Goal: Task Accomplishment & Management: Manage account settings

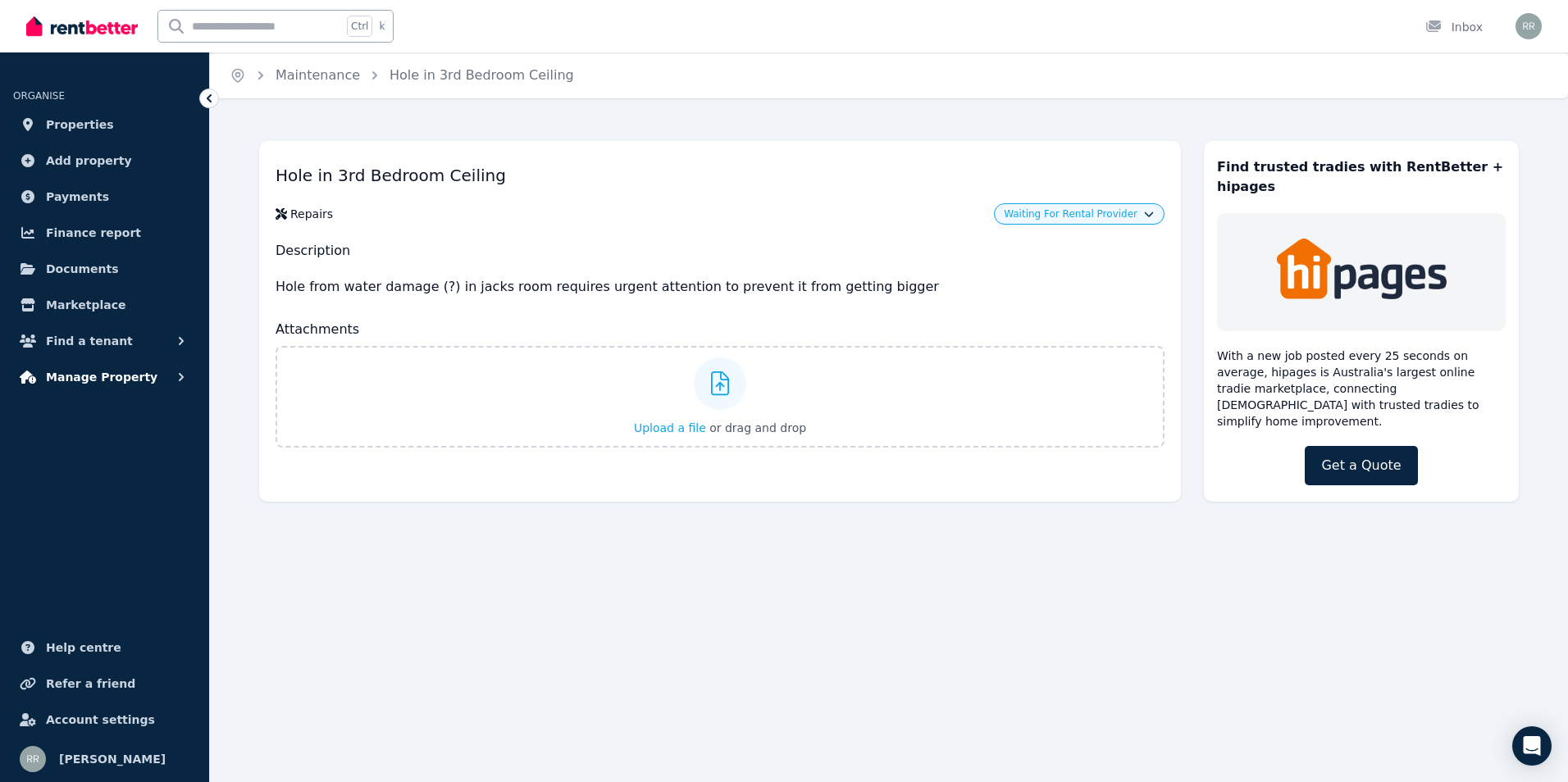
click at [132, 383] on span "Manage Property" at bounding box center [101, 377] width 111 height 20
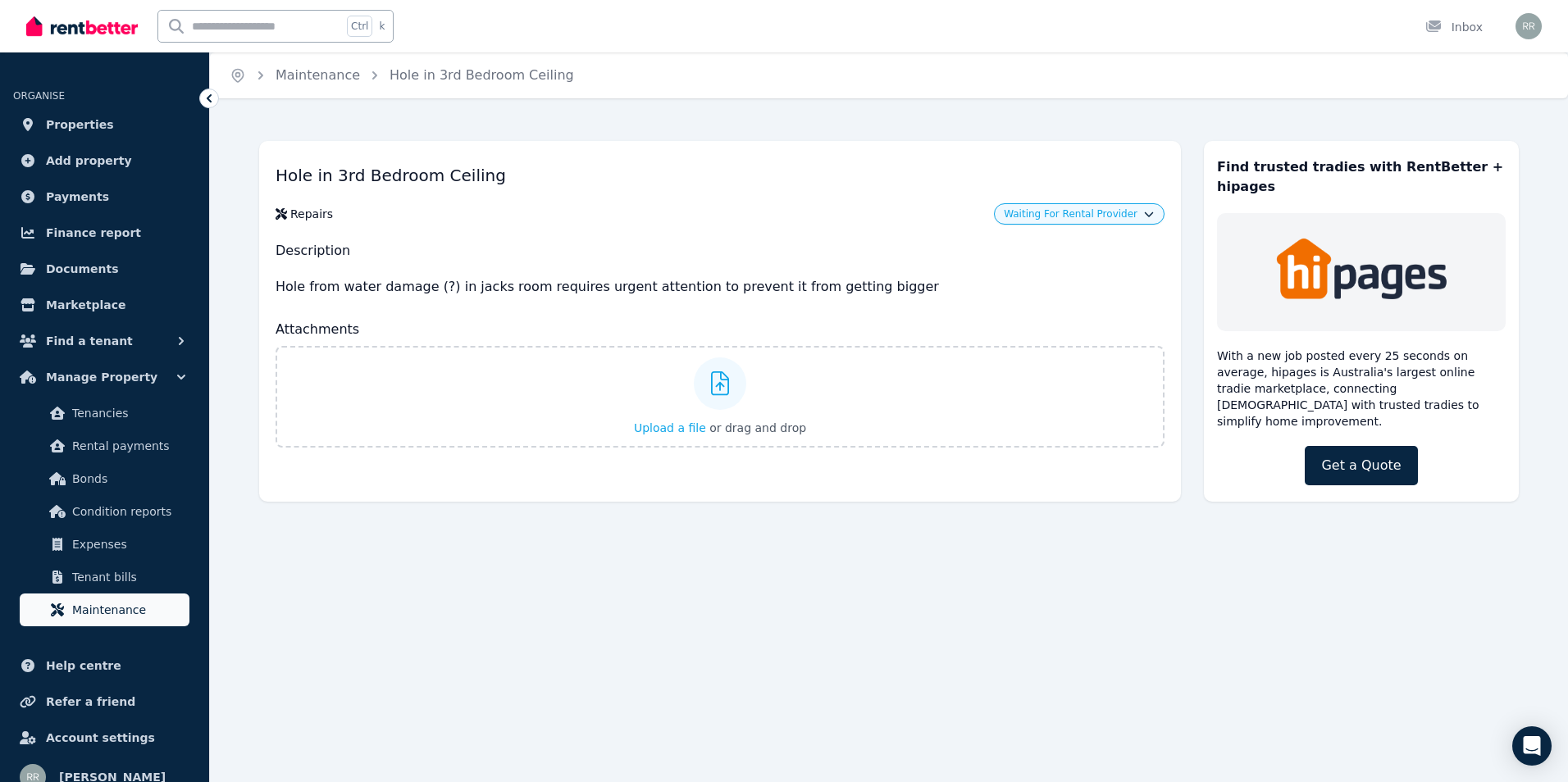
click at [99, 603] on span "Maintenance" at bounding box center [127, 610] width 111 height 20
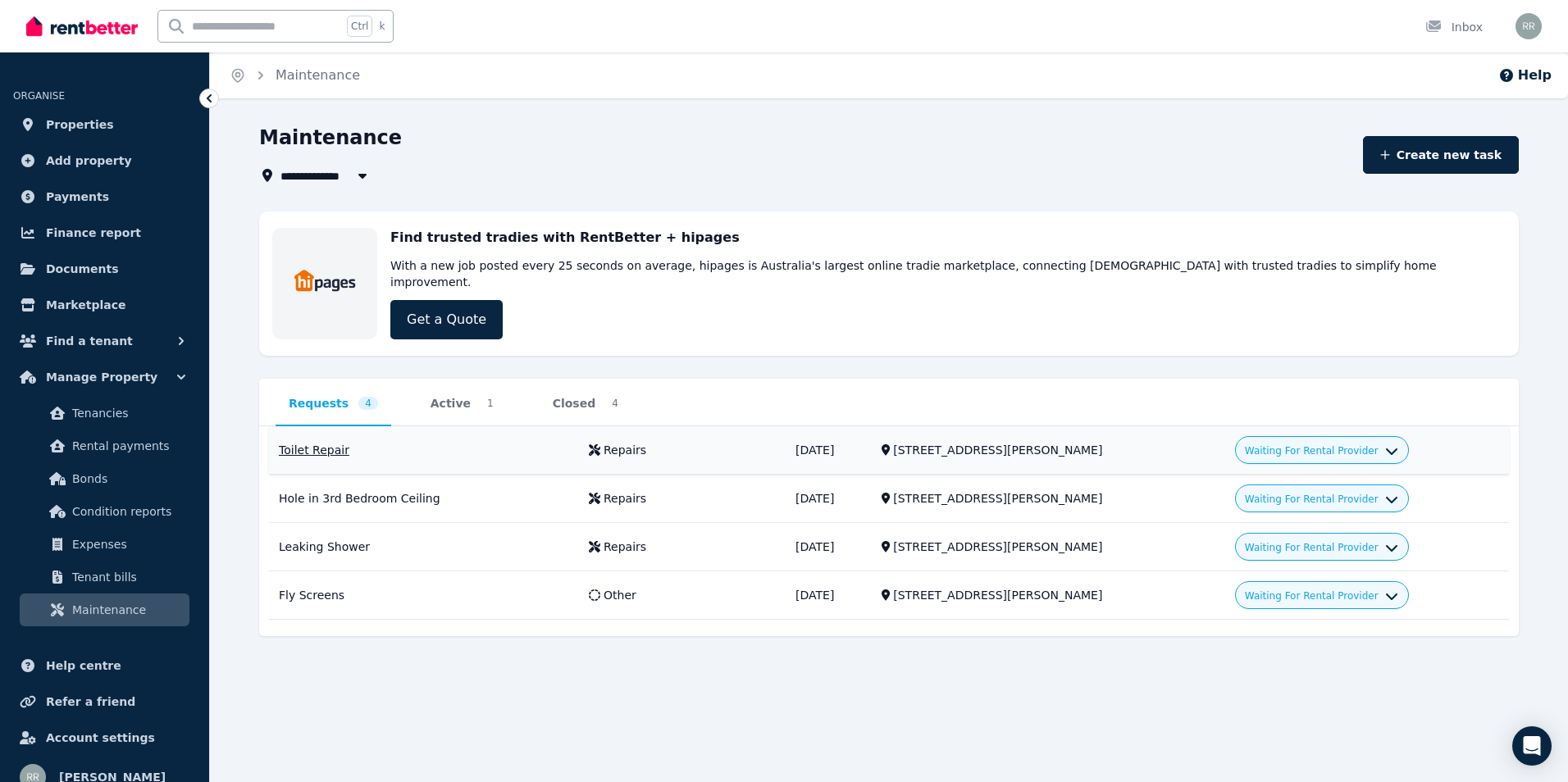
click at [1288, 445] on span "Waiting For Rental Provider" at bounding box center [1311, 451] width 134 height 13
click at [1287, 473] on link "Approve" at bounding box center [1323, 487] width 158 height 29
click at [1294, 488] on div "Waiting For Rental Provider" at bounding box center [1321, 498] width 153 height 20
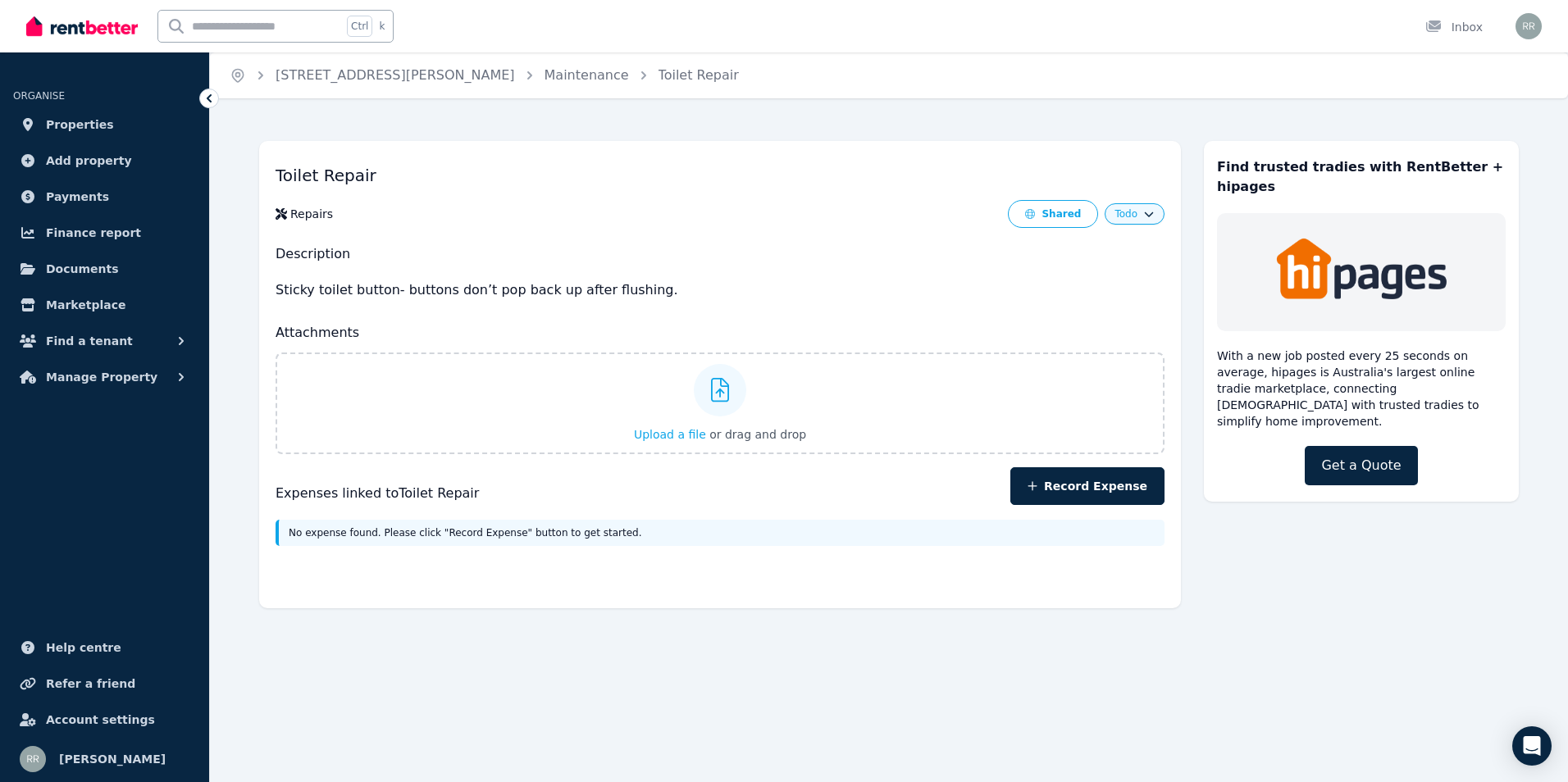
click at [206, 95] on icon at bounding box center [208, 98] width 16 height 16
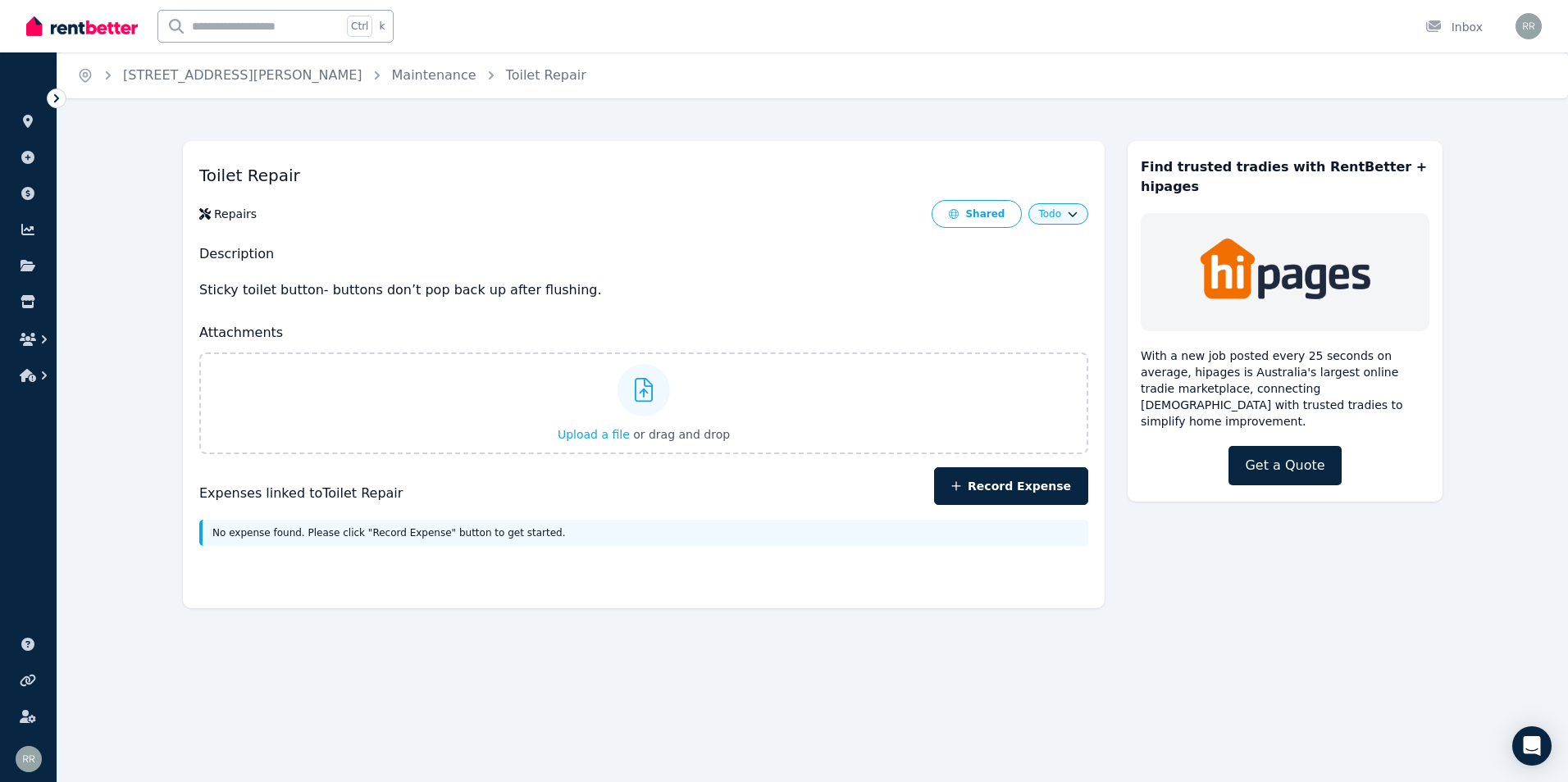
click at [57, 99] on icon at bounding box center [56, 98] width 5 height 9
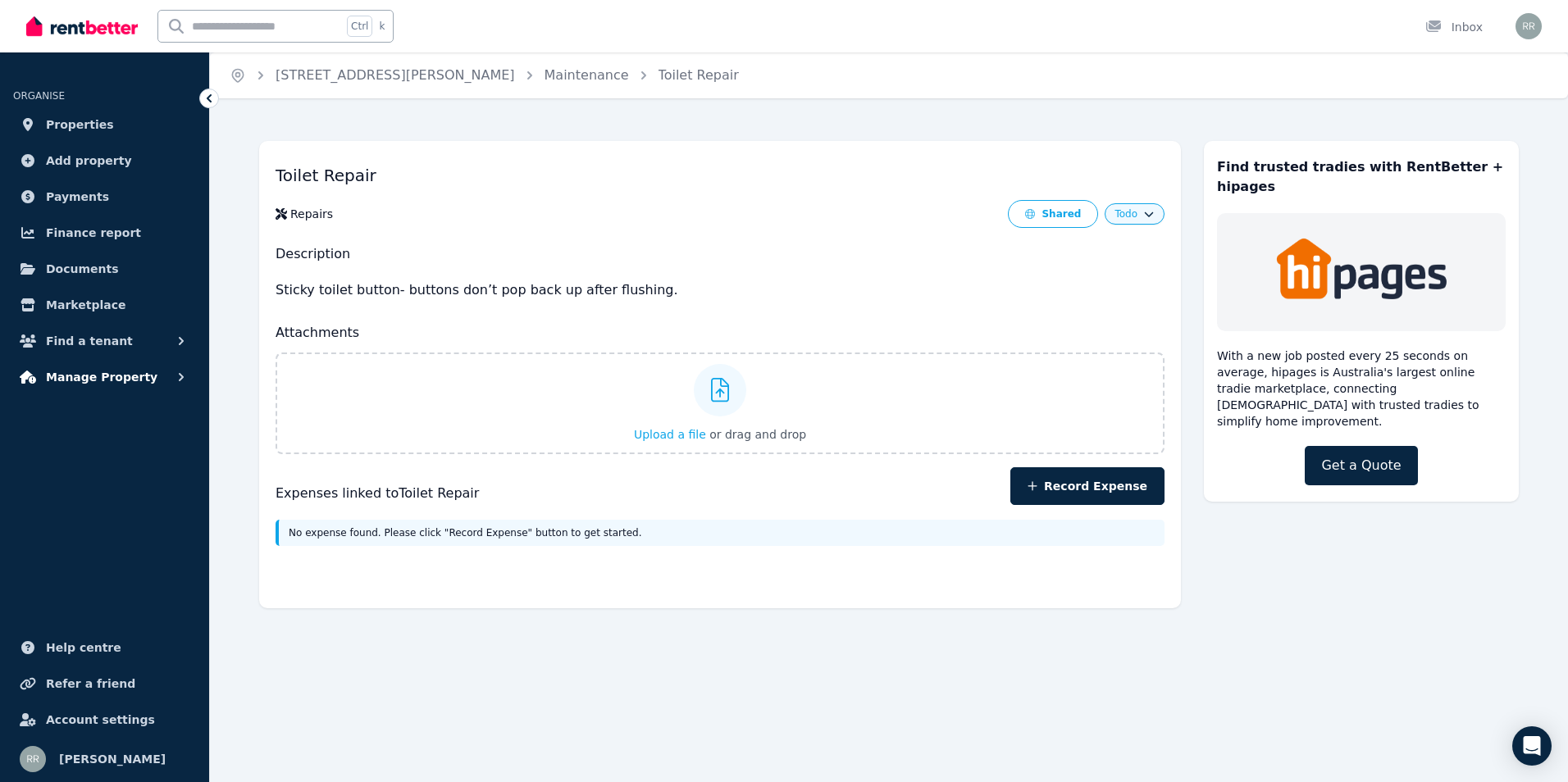
click at [95, 376] on span "Manage Property" at bounding box center [101, 377] width 111 height 20
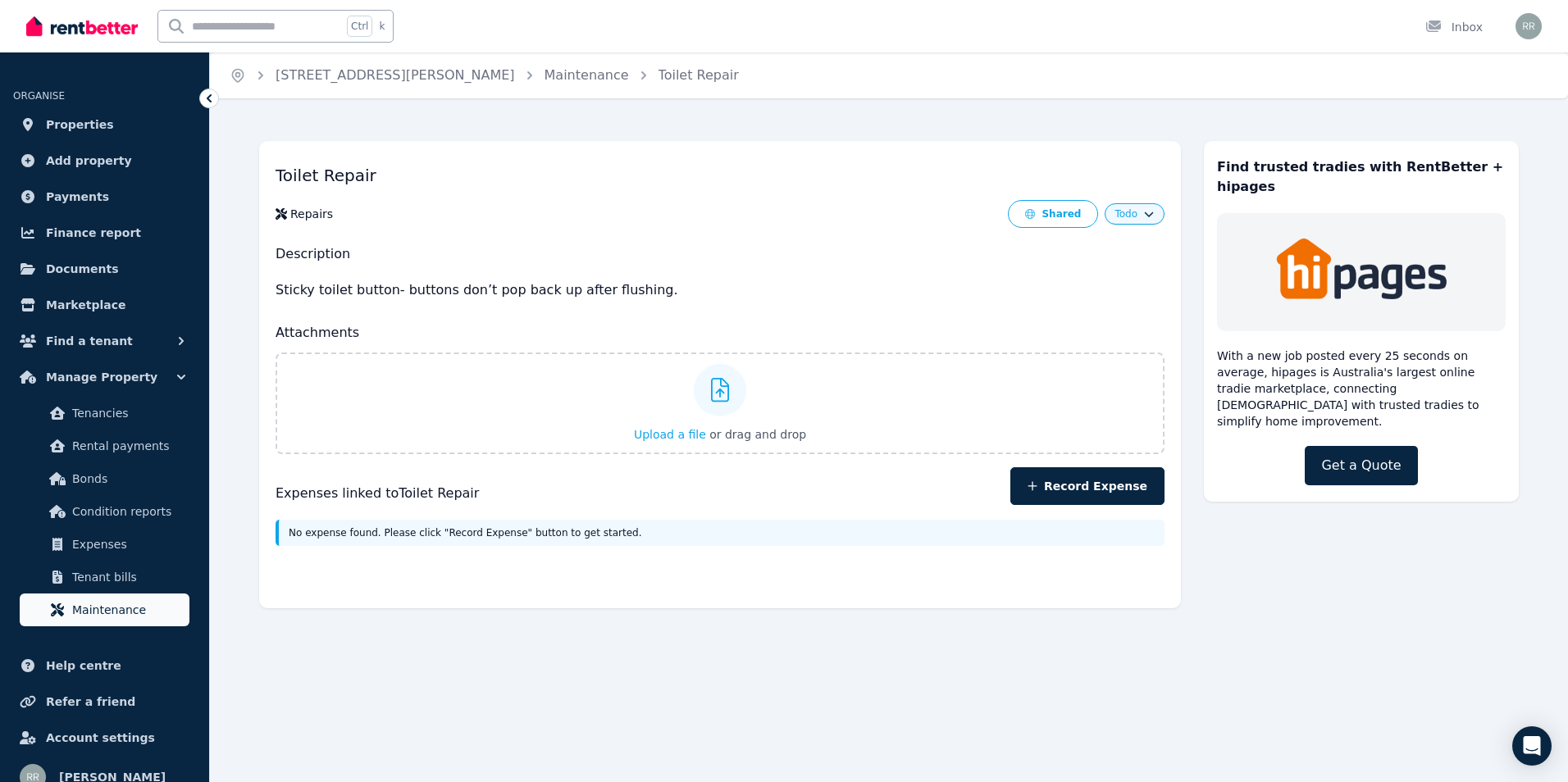
click at [106, 607] on span "Maintenance" at bounding box center [127, 610] width 111 height 20
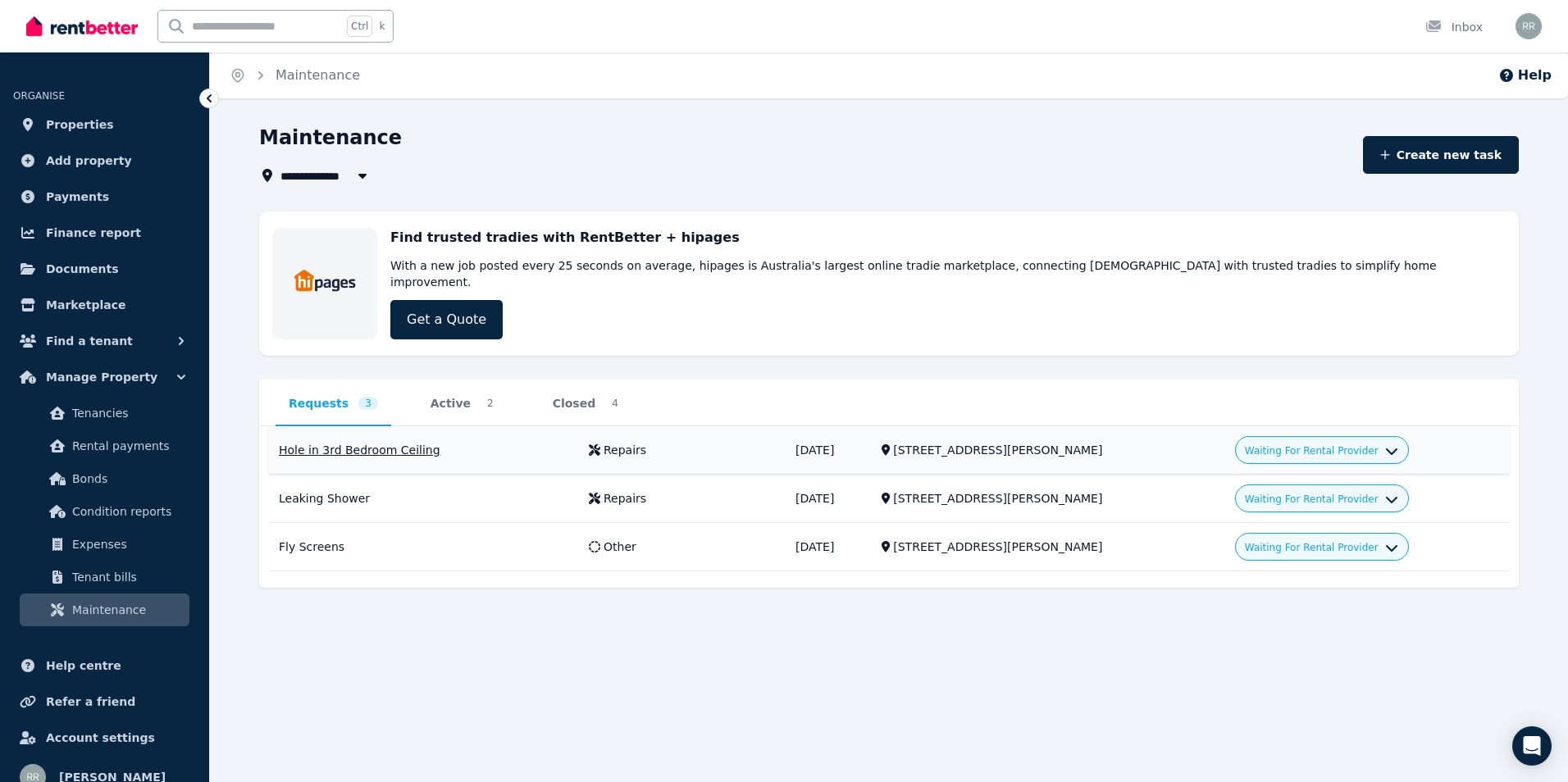
click at [1386, 443] on icon "button" at bounding box center [1392, 449] width 13 height 13
click at [1312, 473] on link "Approve" at bounding box center [1323, 487] width 158 height 29
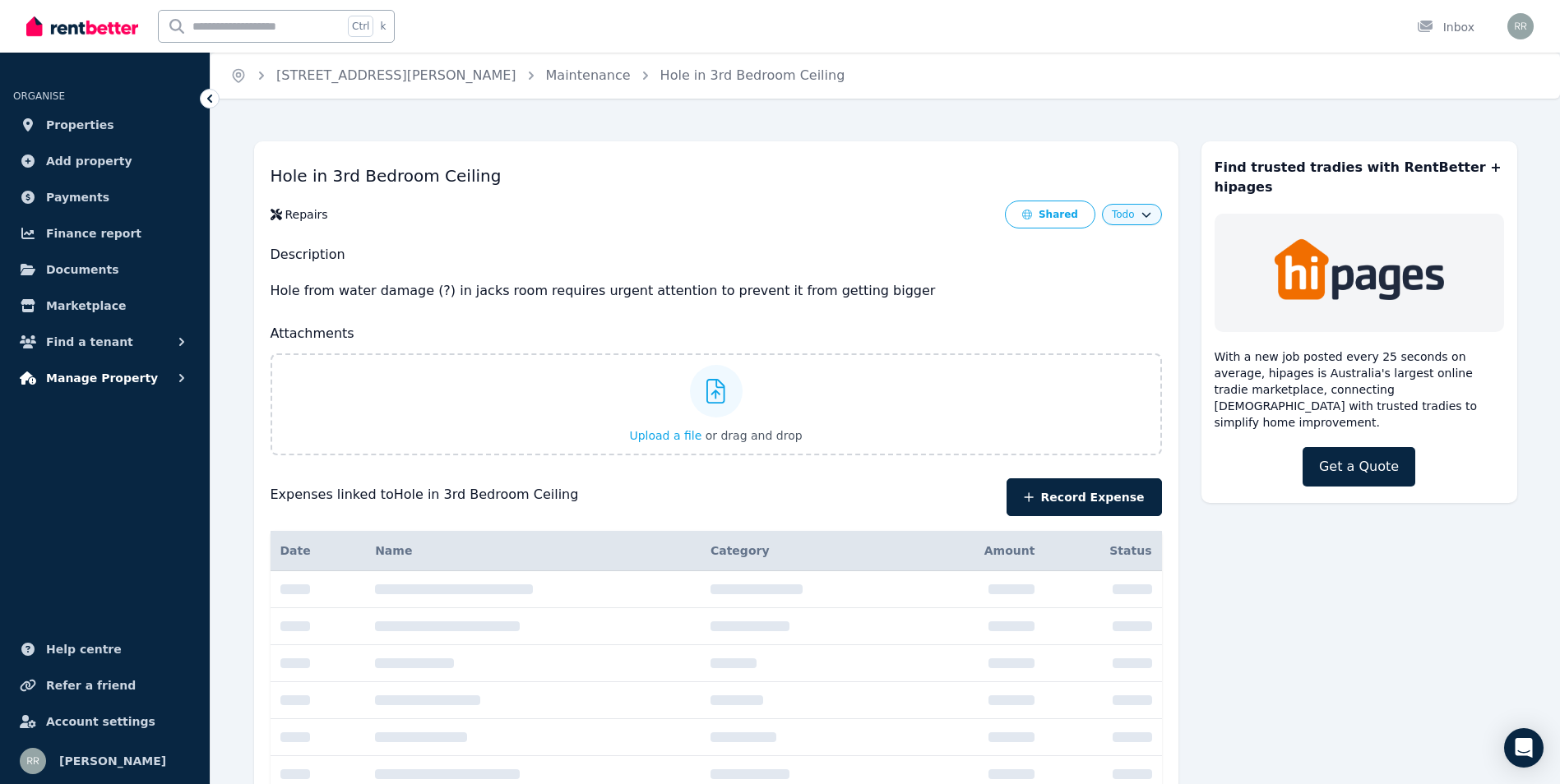
click at [170, 383] on button "Manage Property" at bounding box center [105, 378] width 183 height 33
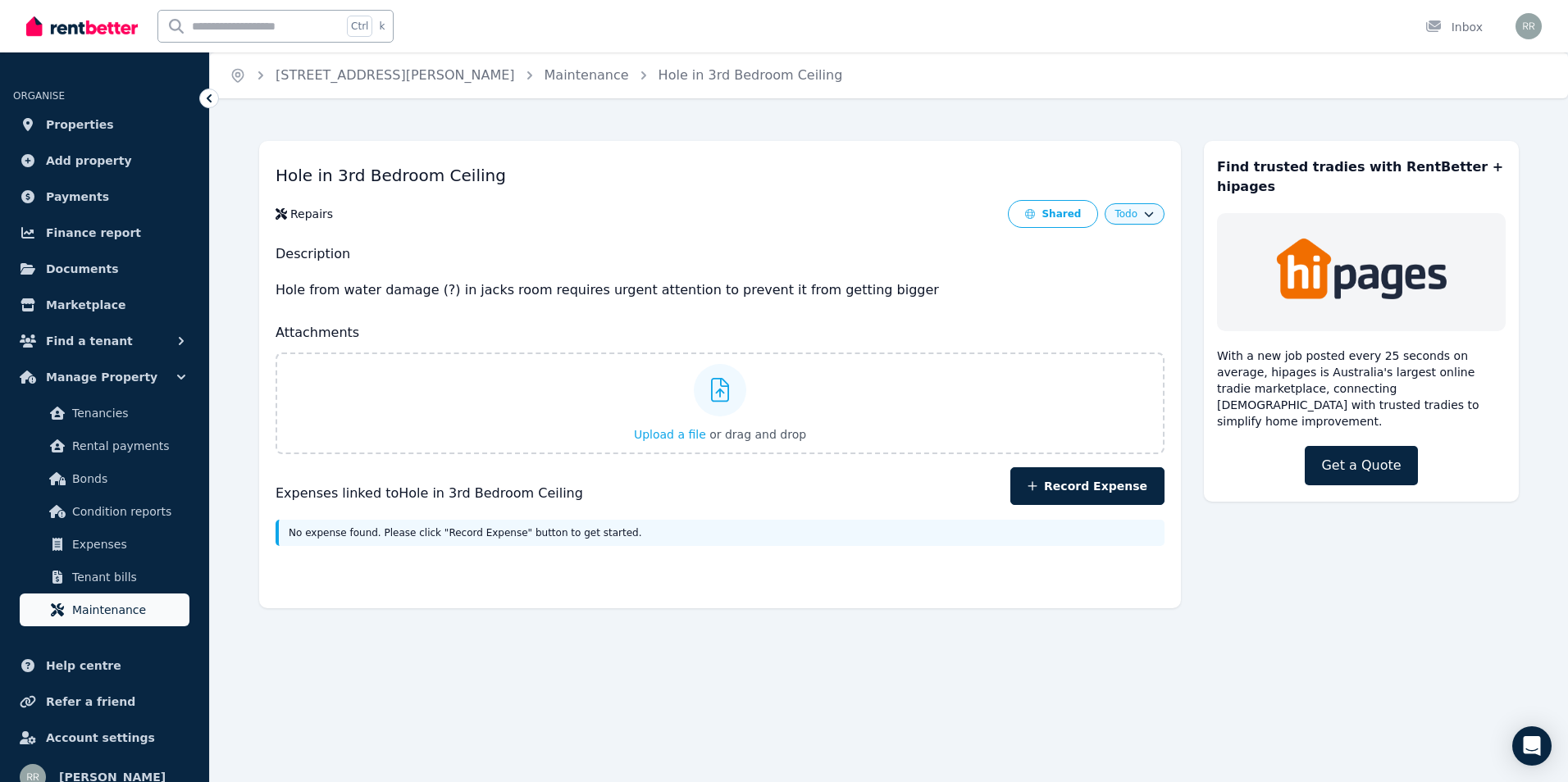
click at [105, 607] on span "Maintenance" at bounding box center [127, 610] width 111 height 20
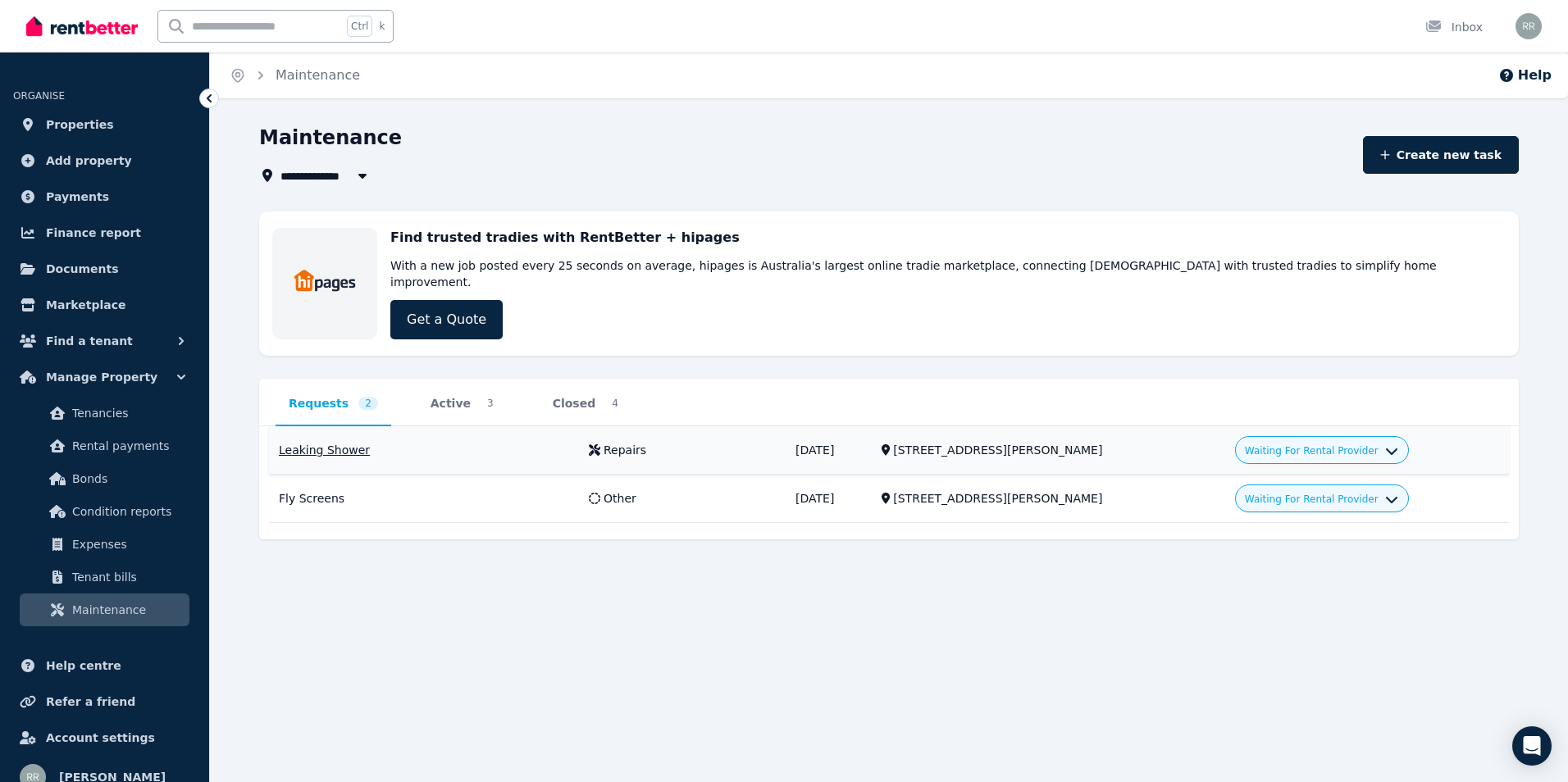
click at [1345, 445] on span "Waiting For Rental Provider" at bounding box center [1311, 451] width 134 height 13
click at [1317, 477] on link "Approve" at bounding box center [1323, 487] width 158 height 29
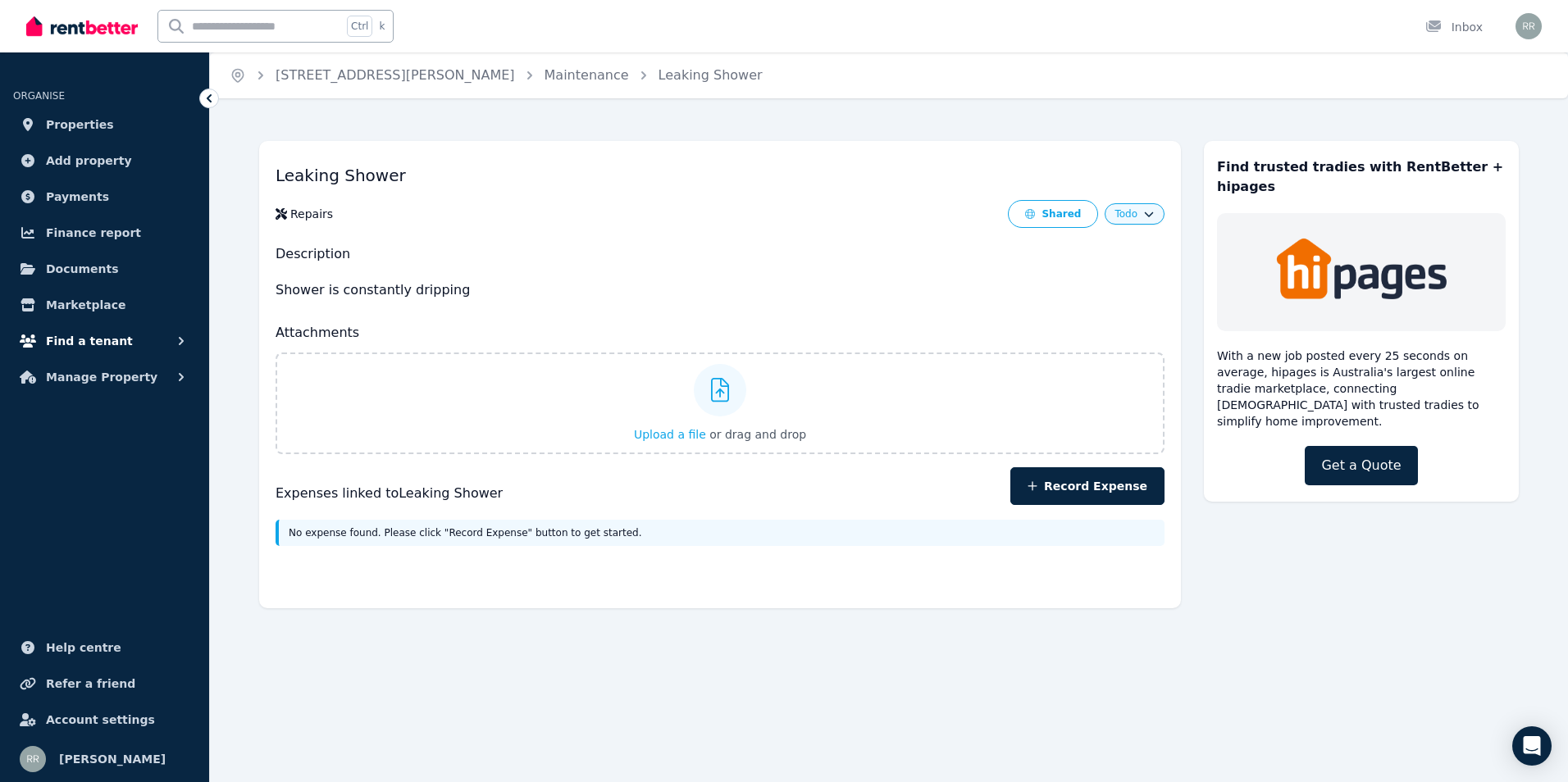
click at [103, 335] on span "Find a tenant" at bounding box center [88, 341] width 86 height 20
click at [146, 345] on button "Find a tenant" at bounding box center [105, 341] width 182 height 33
click at [163, 380] on button "Manage Property" at bounding box center [105, 377] width 182 height 33
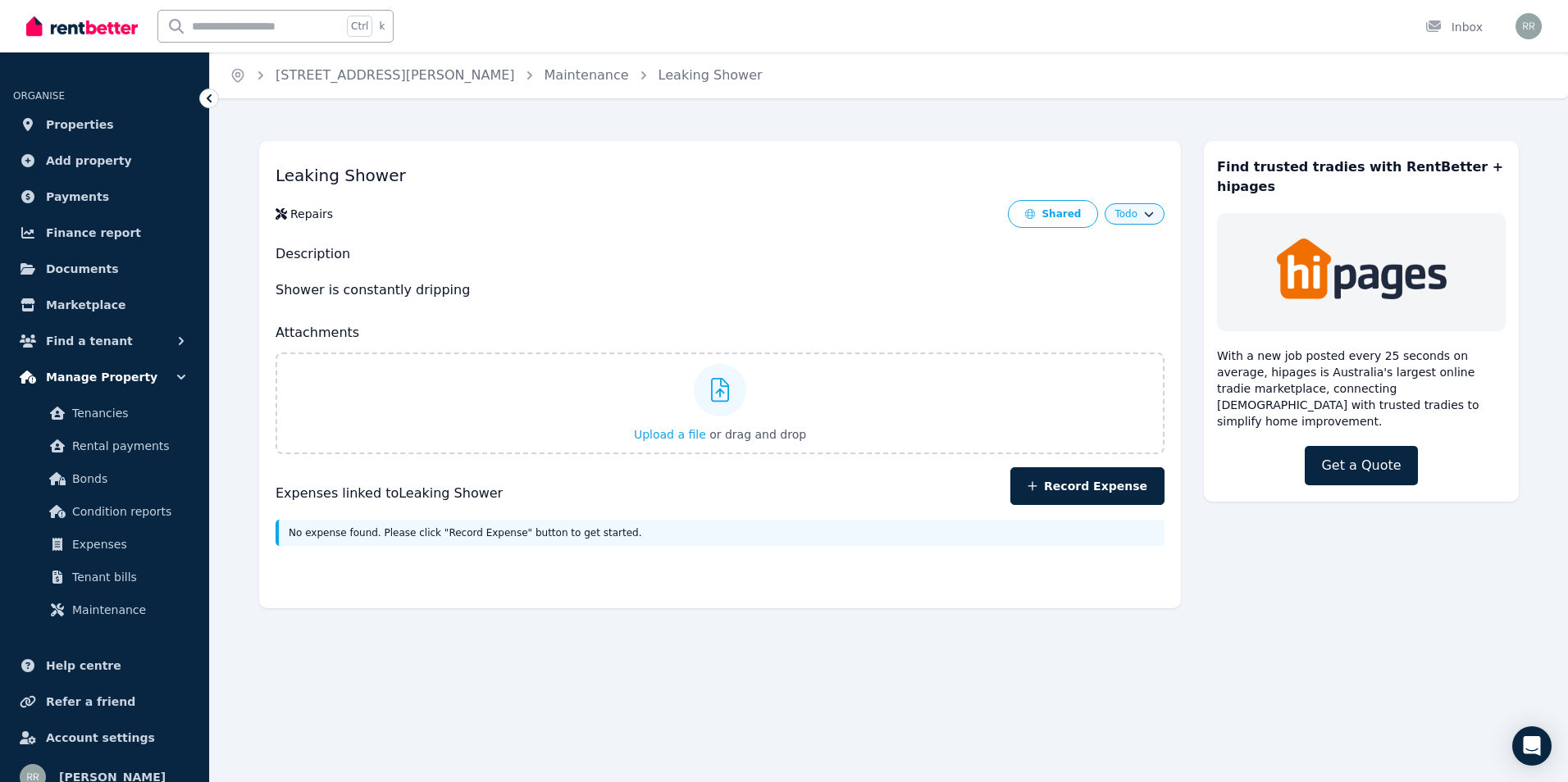
click at [143, 382] on button "Manage Property" at bounding box center [105, 377] width 182 height 33
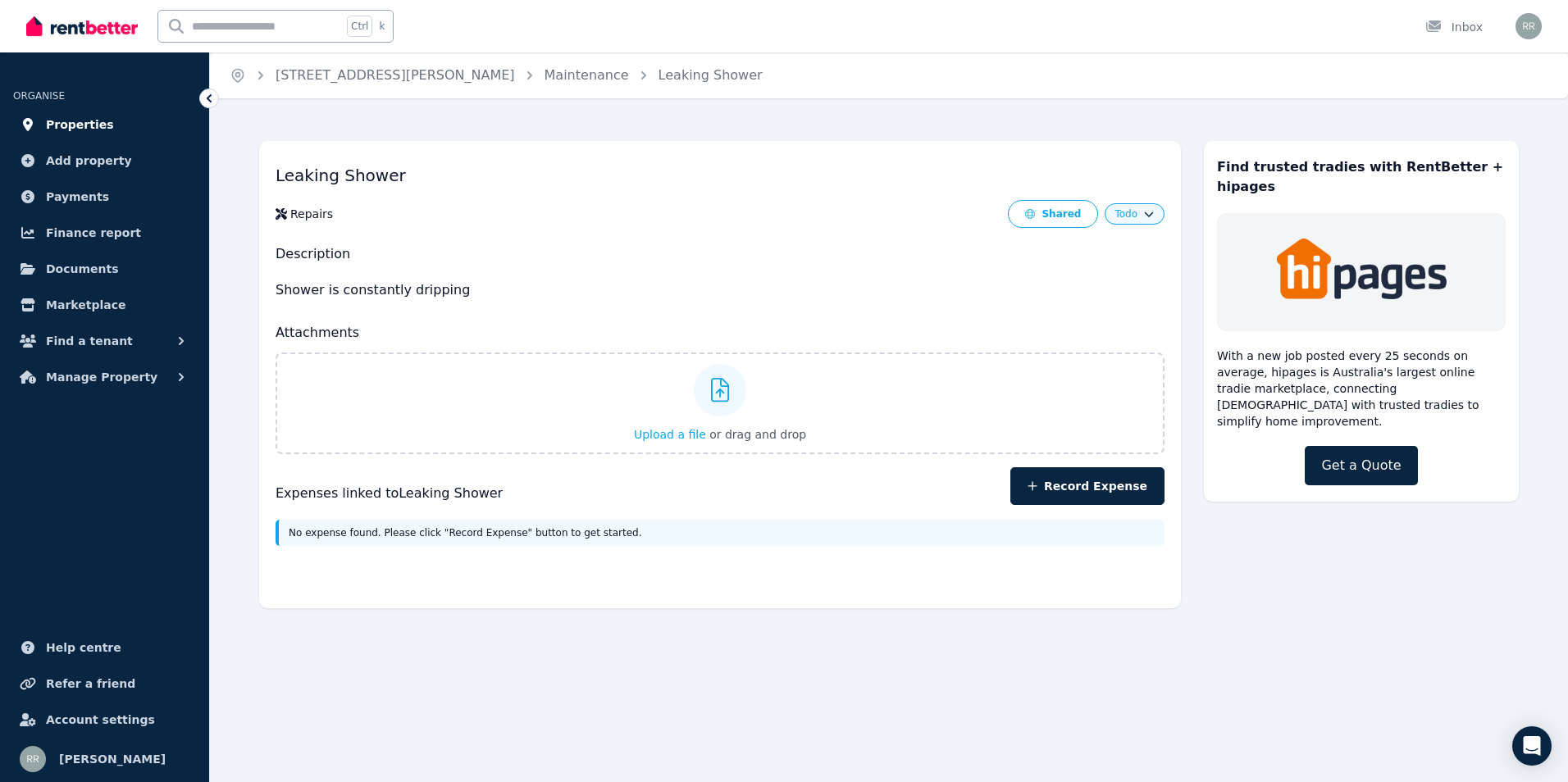
click at [61, 121] on span "Properties" at bounding box center [80, 124] width 68 height 20
